Goal: Contribute content

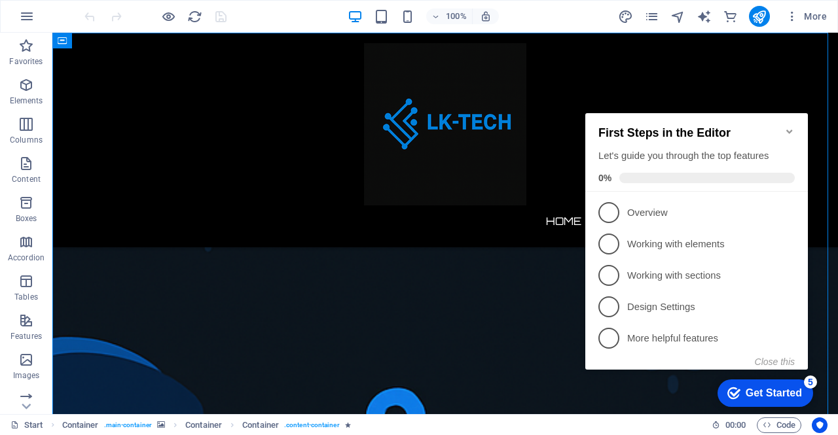
click at [790, 126] on icon "Minimize checklist" at bounding box center [790, 131] width 10 height 10
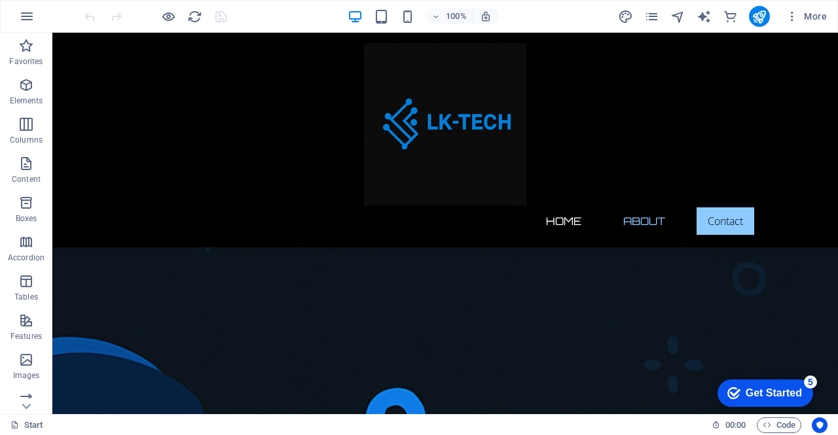
drag, startPoint x: 834, startPoint y: 117, endPoint x: 890, endPoint y: 33, distance: 100.6
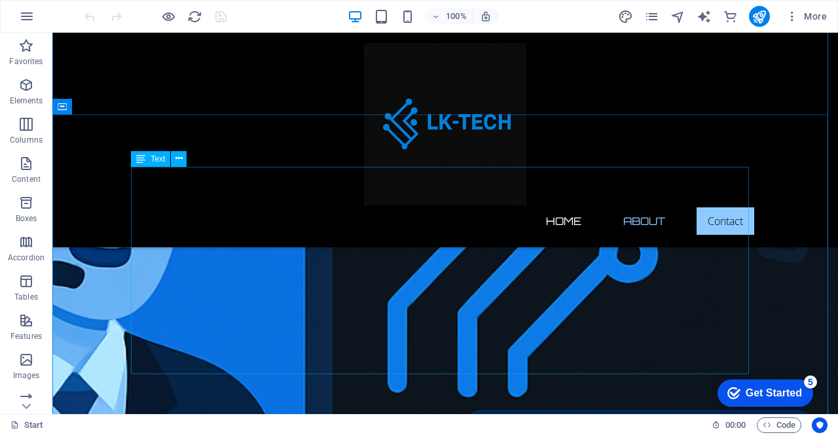
scroll to position [383, 0]
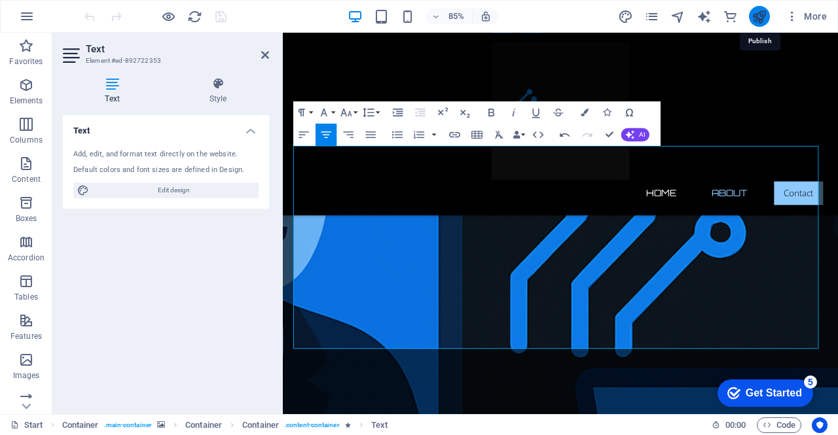
click at [757, 19] on icon "publish" at bounding box center [759, 16] width 15 height 15
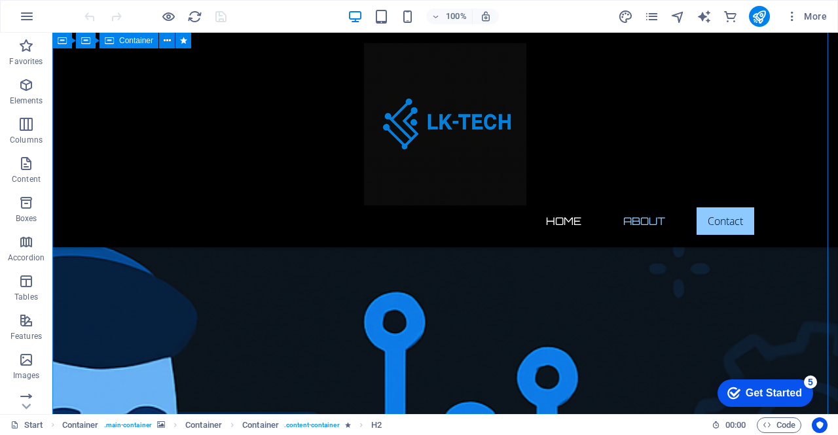
scroll to position [73, 0]
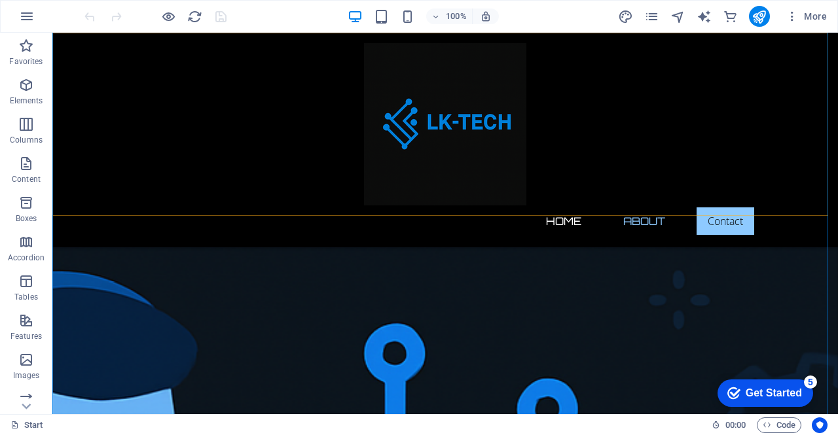
click at [393, 153] on div "Home About Contact" at bounding box center [445, 140] width 786 height 215
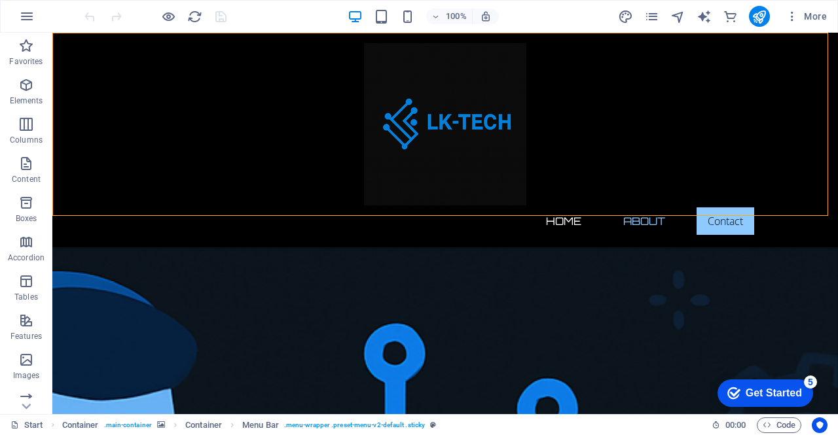
drag, startPoint x: 316, startPoint y: 214, endPoint x: 324, endPoint y: 183, distance: 32.4
click at [324, 183] on div "Home About Contact" at bounding box center [445, 140] width 786 height 215
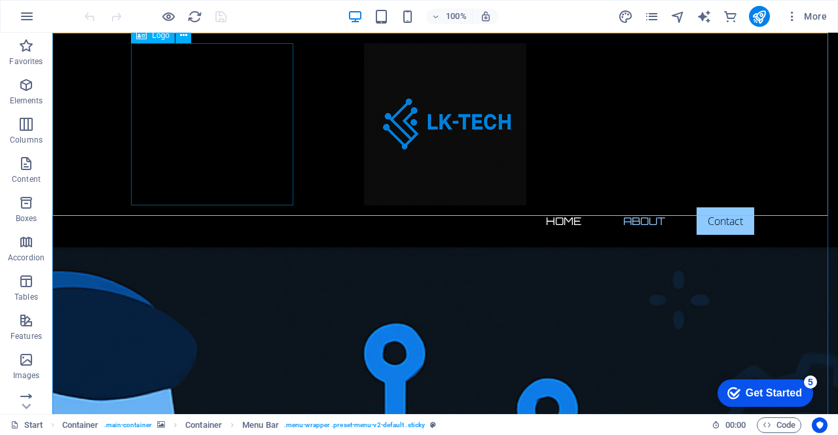
click at [280, 196] on div at bounding box center [445, 124] width 618 height 162
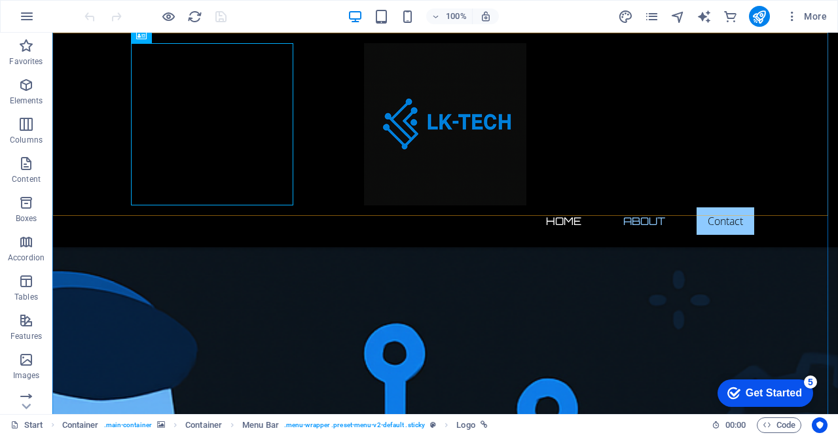
click at [283, 215] on div "Home About Contact" at bounding box center [445, 140] width 786 height 215
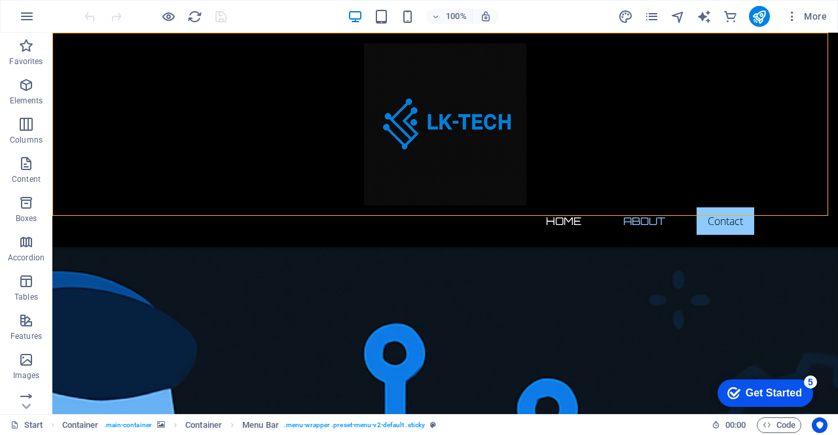
drag, startPoint x: 283, startPoint y: 215, endPoint x: 286, endPoint y: 164, distance: 50.5
click at [286, 164] on div "Home About Contact" at bounding box center [445, 140] width 786 height 215
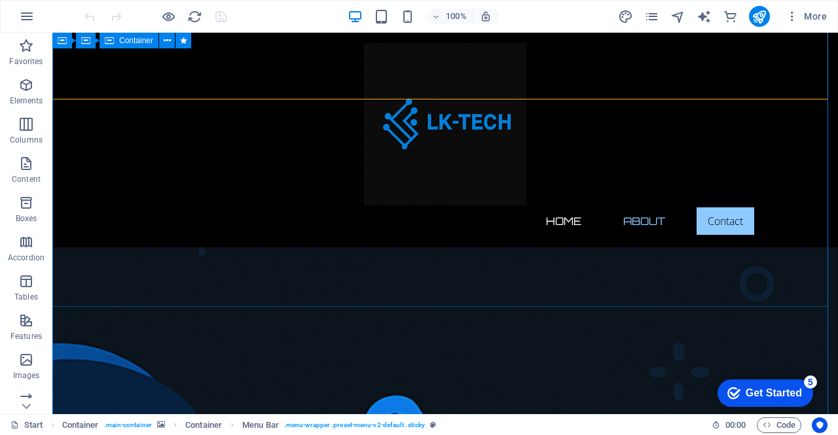
scroll to position [0, 0]
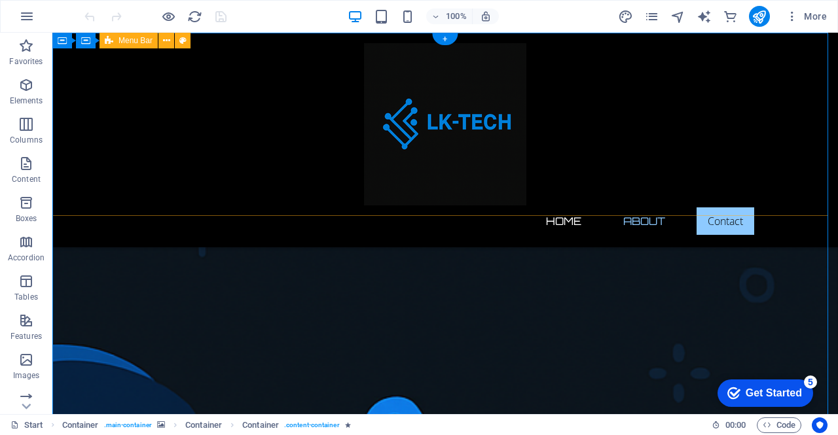
click at [771, 58] on div "Home About Contact" at bounding box center [445, 140] width 786 height 215
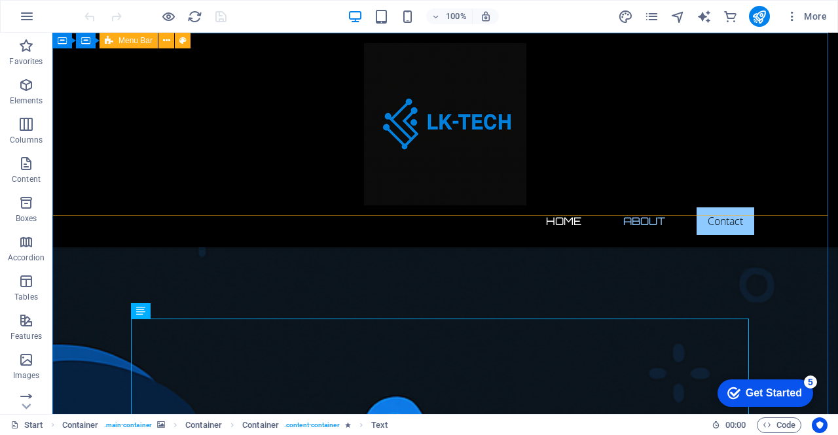
click at [128, 41] on span "Menu Bar" at bounding box center [136, 41] width 34 height 8
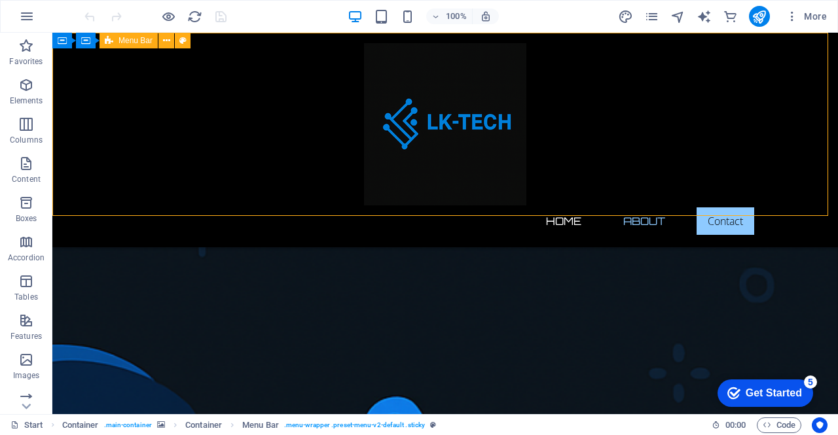
click at [128, 41] on span "Menu Bar" at bounding box center [136, 41] width 34 height 8
drag, startPoint x: 358, startPoint y: 213, endPoint x: 363, endPoint y: 208, distance: 8.3
click at [363, 208] on div "Home About Contact" at bounding box center [445, 140] width 786 height 215
drag, startPoint x: 686, startPoint y: 215, endPoint x: 692, endPoint y: 198, distance: 17.6
click at [692, 198] on div "Home About Contact" at bounding box center [445, 140] width 786 height 215
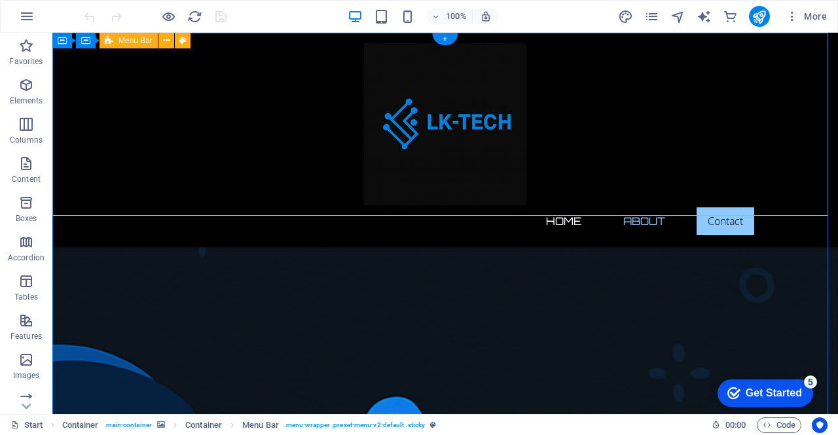
click at [730, 194] on div "Home About Contact" at bounding box center [445, 140] width 786 height 215
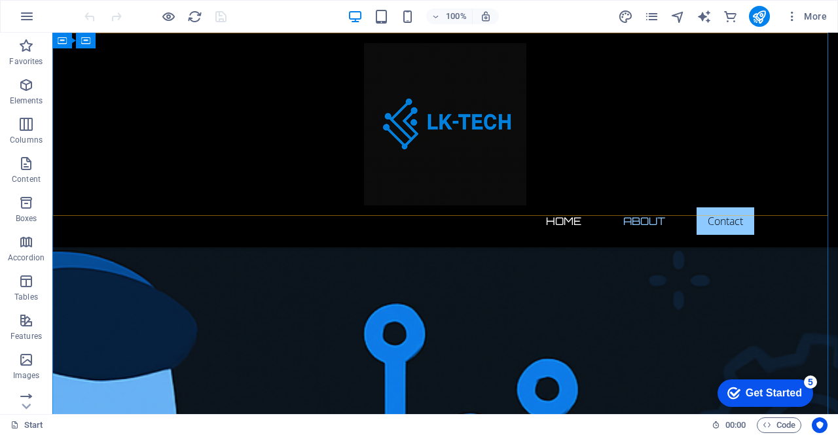
scroll to position [97, 0]
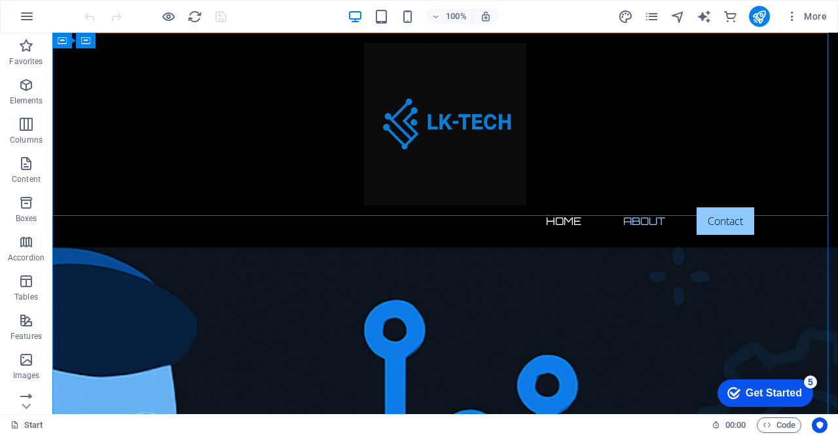
click at [825, 75] on div "Home About Contact" at bounding box center [445, 140] width 786 height 215
